Goal: Task Accomplishment & Management: Complete application form

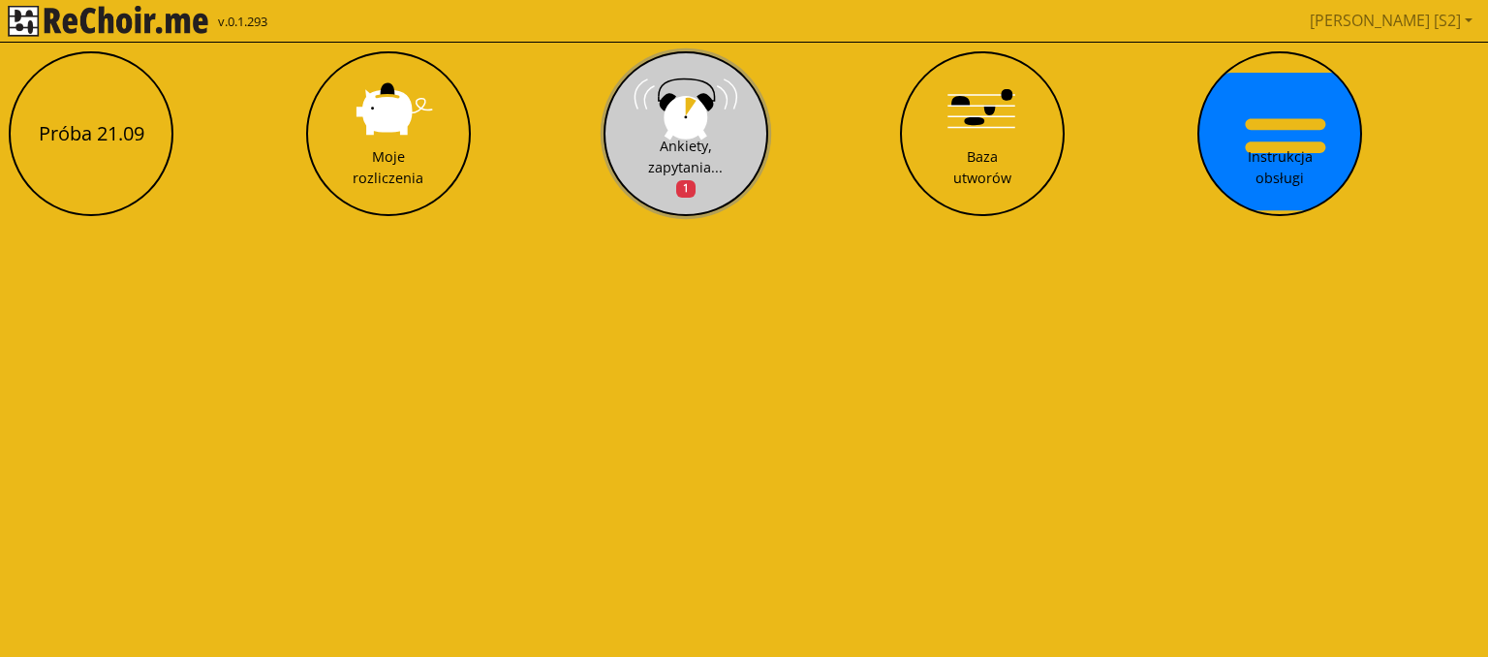
click at [666, 158] on div "Ankiety, zapytania... 1" at bounding box center [685, 167] width 75 height 63
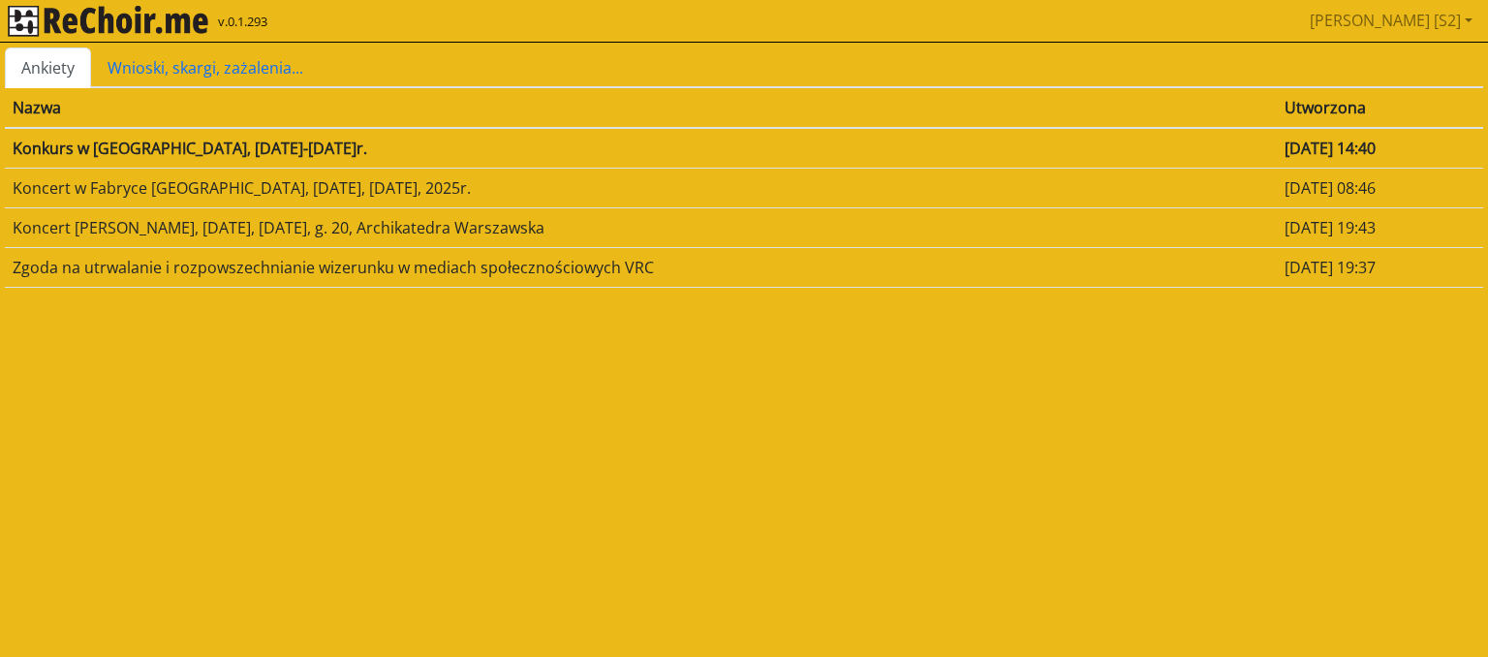
click at [486, 147] on td "Konkurs w [GEOGRAPHIC_DATA], [DATE]-[DATE]r." at bounding box center [641, 148] width 1272 height 41
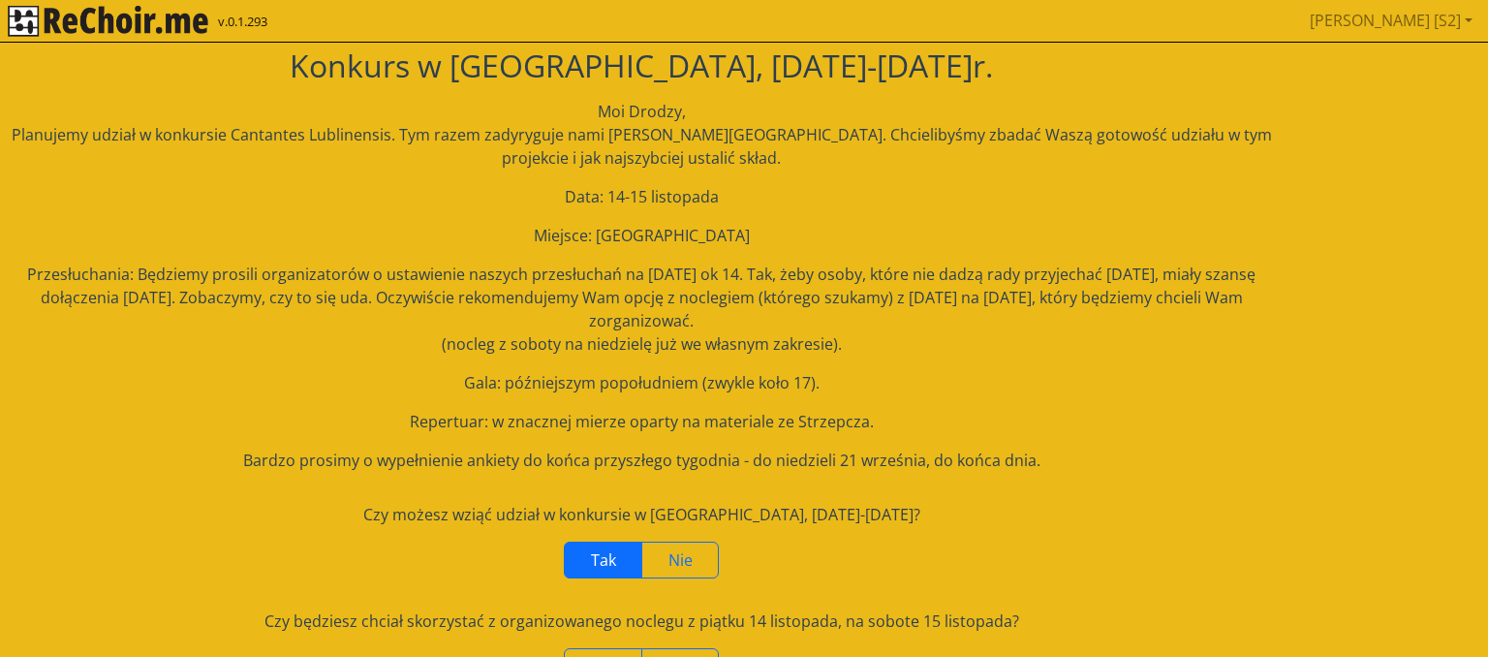
click at [600, 551] on span "Tak" at bounding box center [603, 559] width 25 height 21
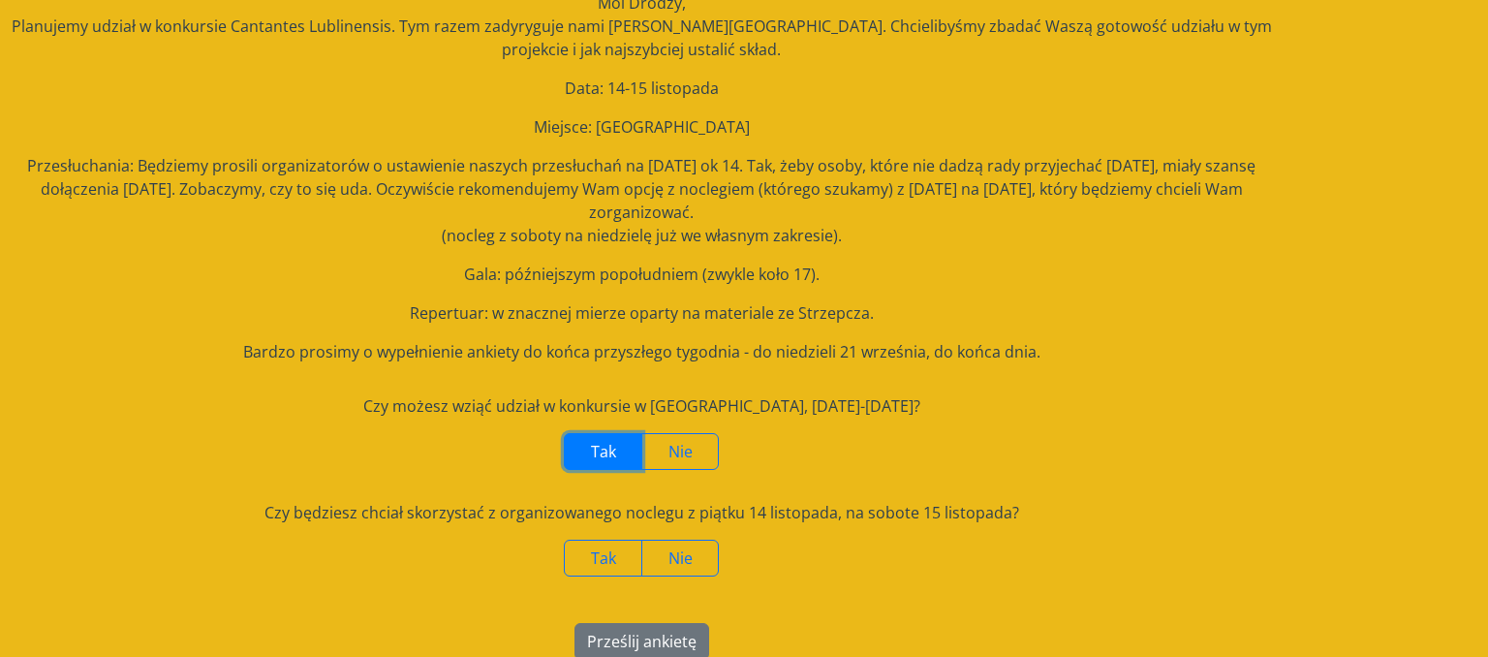
scroll to position [132, 0]
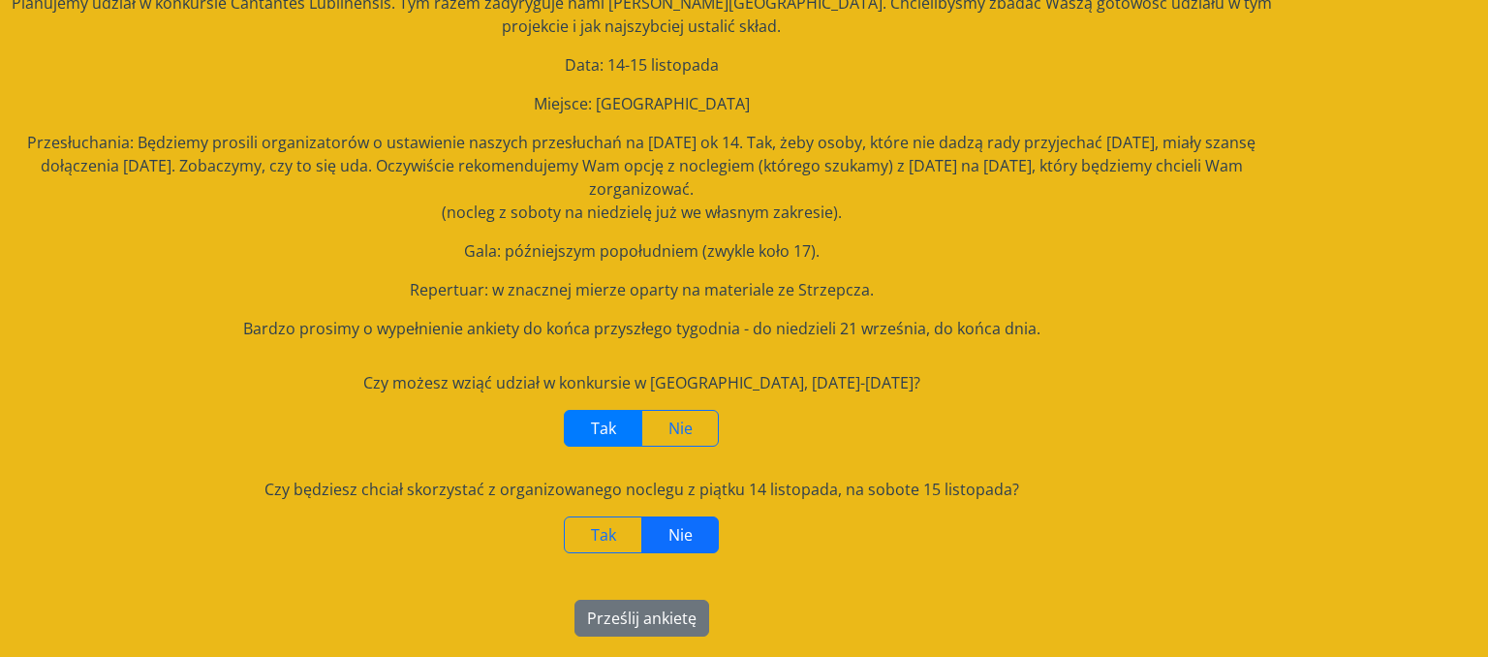
click at [686, 535] on span "Nie" at bounding box center [680, 534] width 24 height 21
click at [644, 615] on button "Prześlij ankietę" at bounding box center [641, 617] width 135 height 37
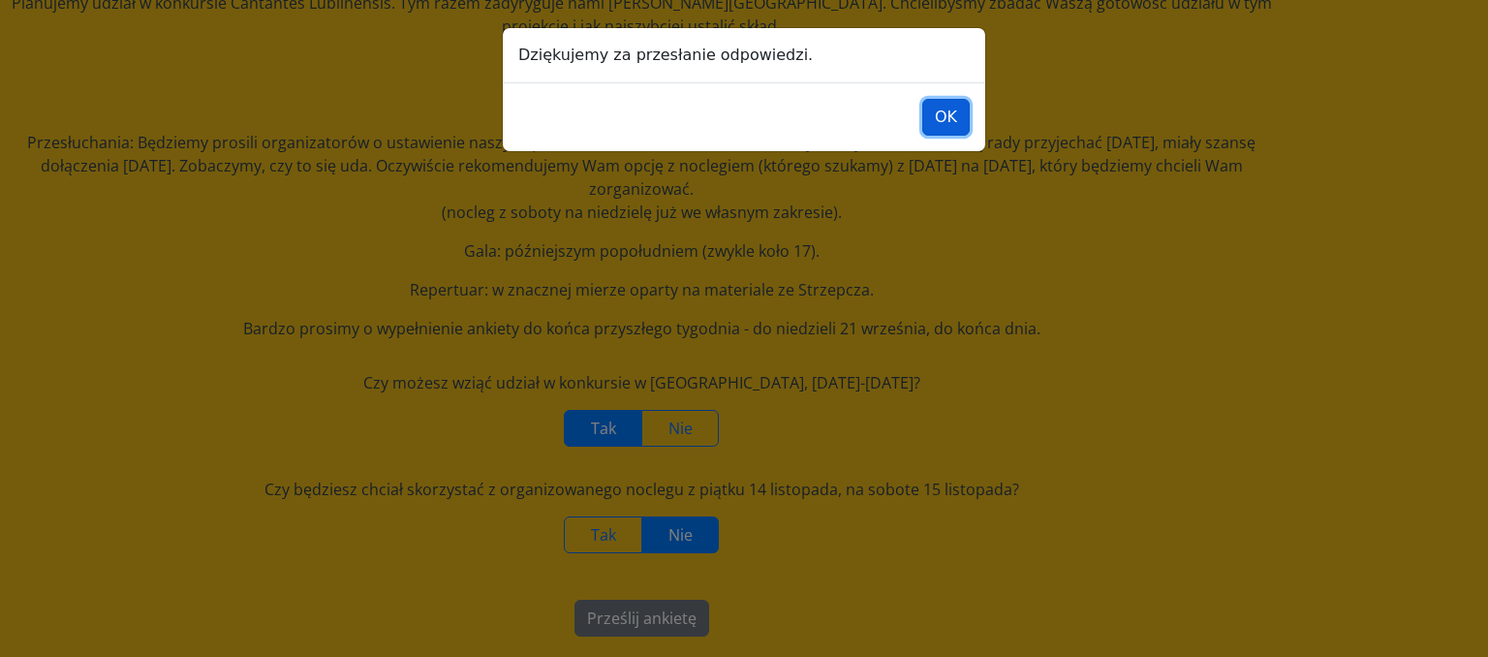
click at [950, 114] on button "OK" at bounding box center [945, 117] width 47 height 37
